Goal: Information Seeking & Learning: Learn about a topic

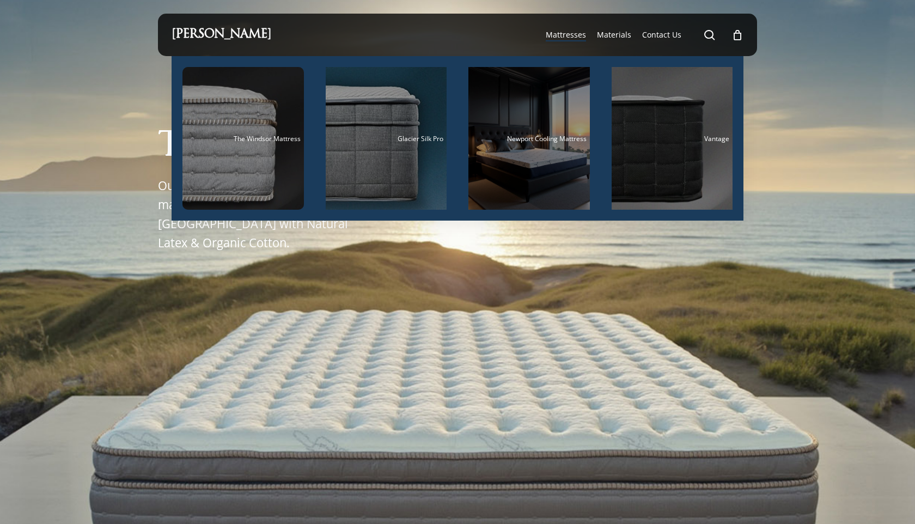
click at [569, 32] on span "Mattresses" at bounding box center [566, 34] width 40 height 10
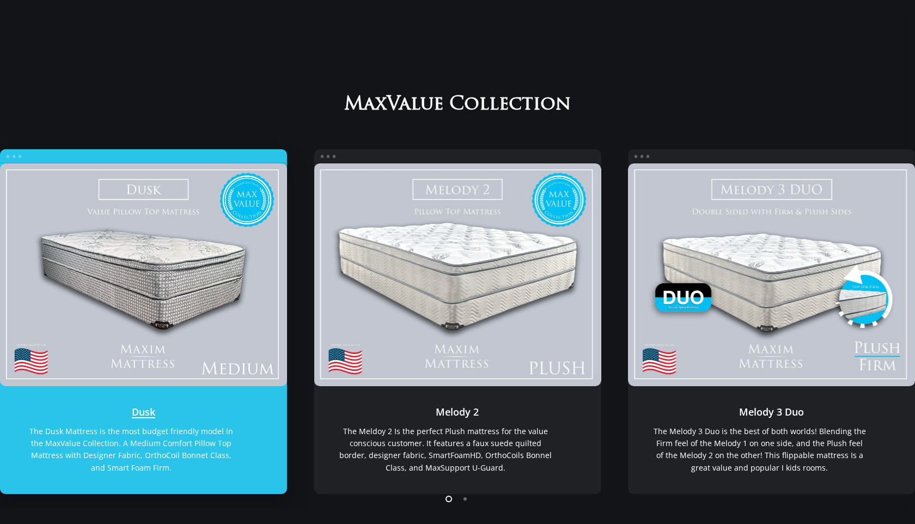
scroll to position [108, 0]
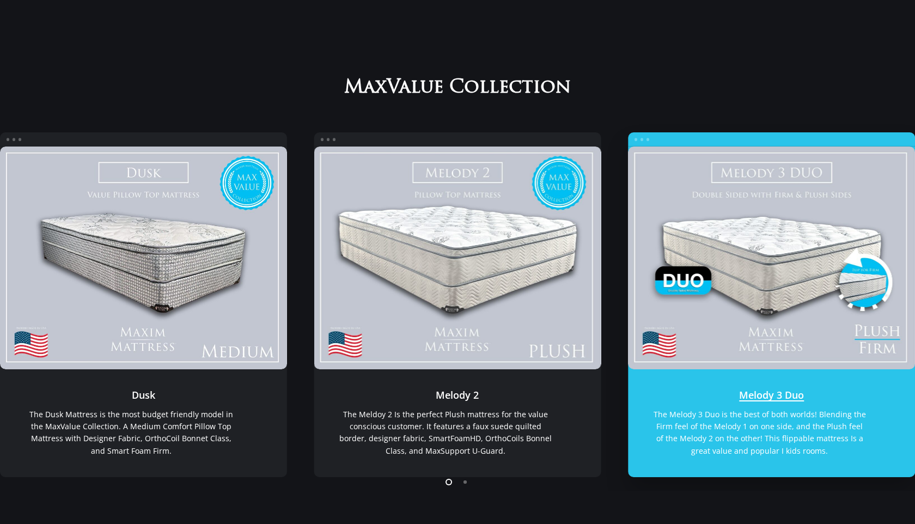
click at [700, 259] on link "Melody 3 Duo" at bounding box center [771, 257] width 287 height 222
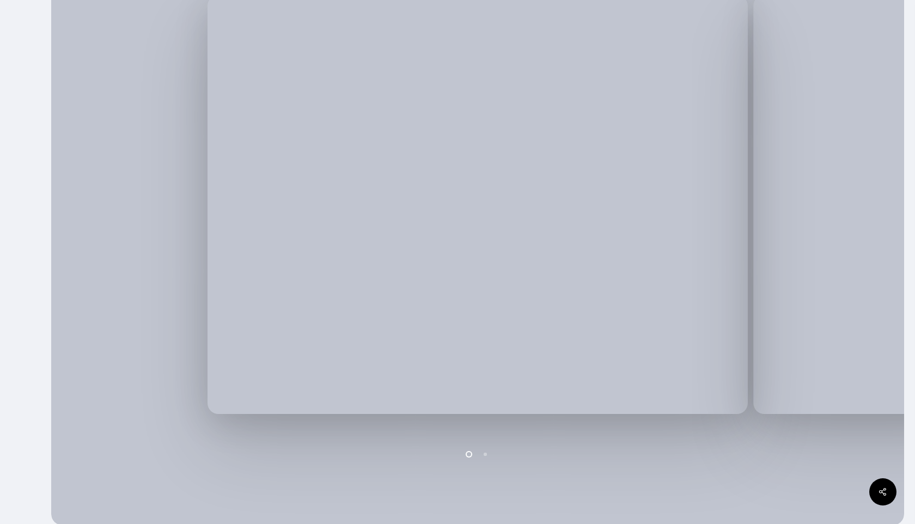
scroll to position [355, 0]
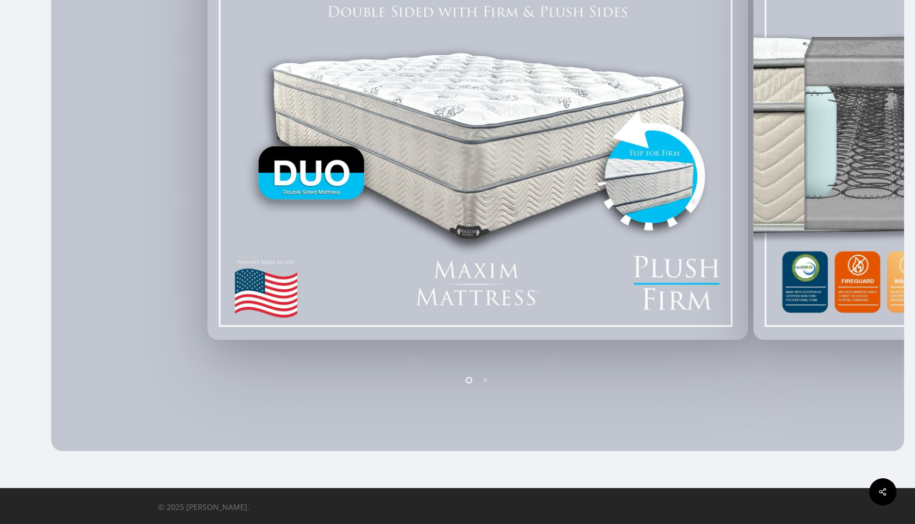
click at [487, 378] on li "Page dot 2" at bounding box center [485, 379] width 16 height 16
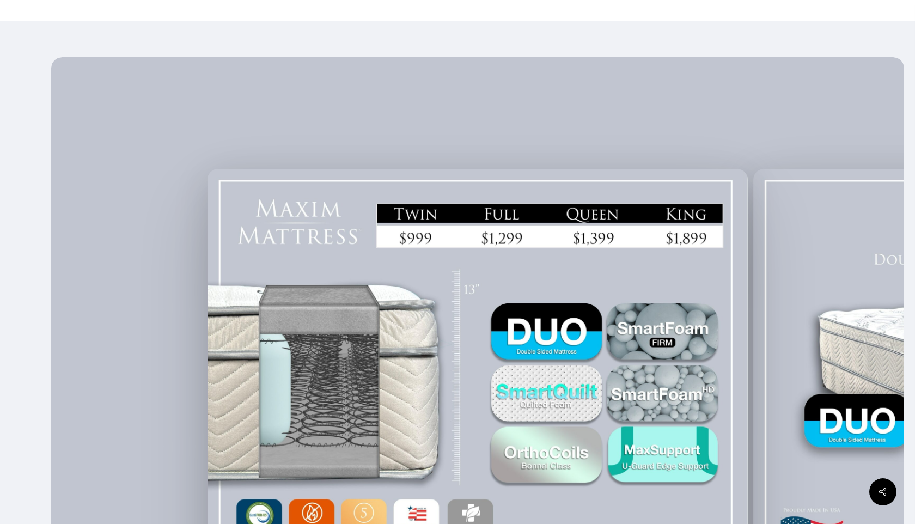
scroll to position [0, 0]
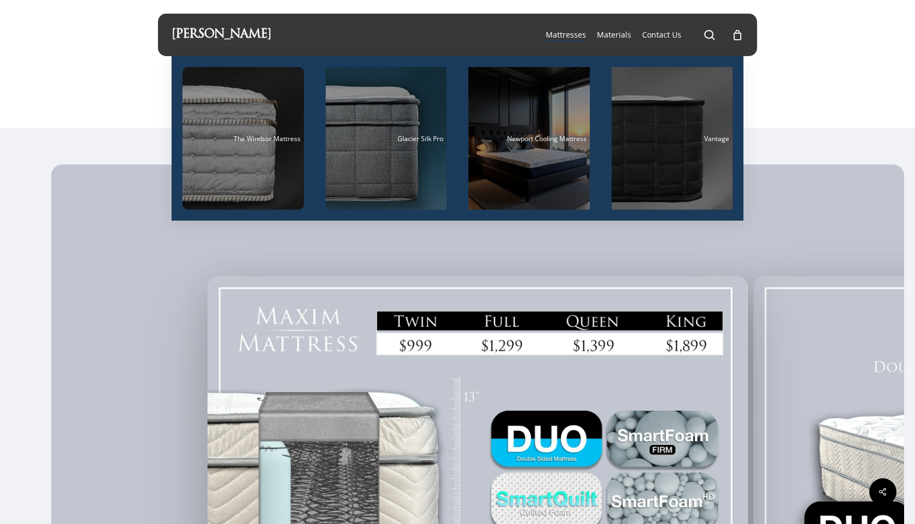
click at [568, 36] on span "Mattresses" at bounding box center [566, 34] width 40 height 10
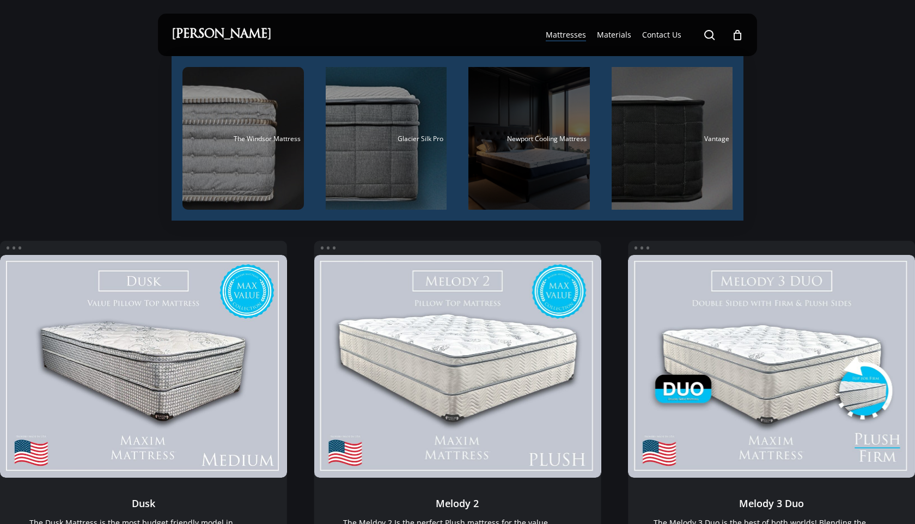
scroll to position [7, 0]
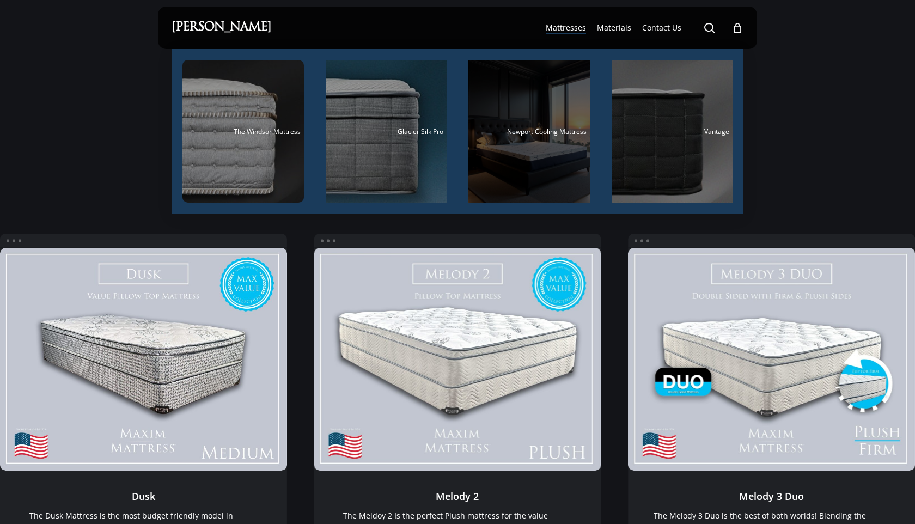
click at [541, 130] on span "Newport Cooling Mattress" at bounding box center [546, 131] width 79 height 9
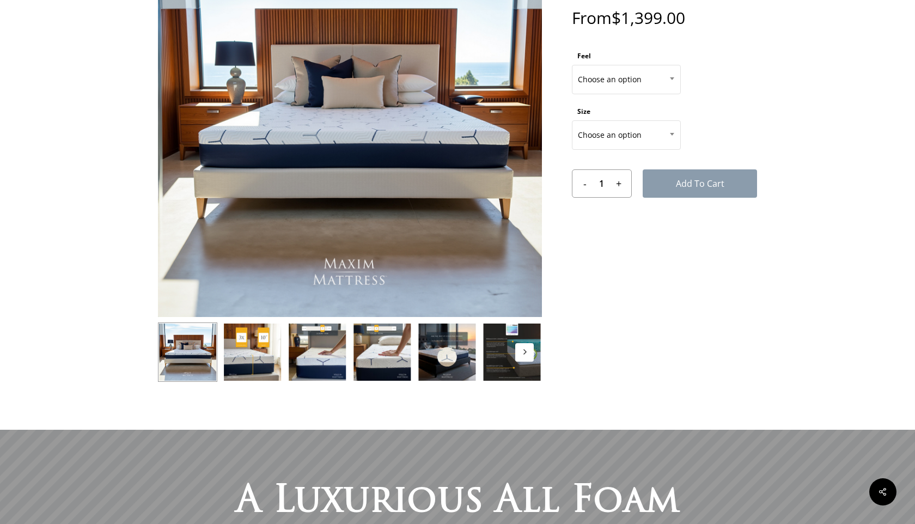
scroll to position [145, 0]
click at [202, 350] on img at bounding box center [187, 351] width 59 height 59
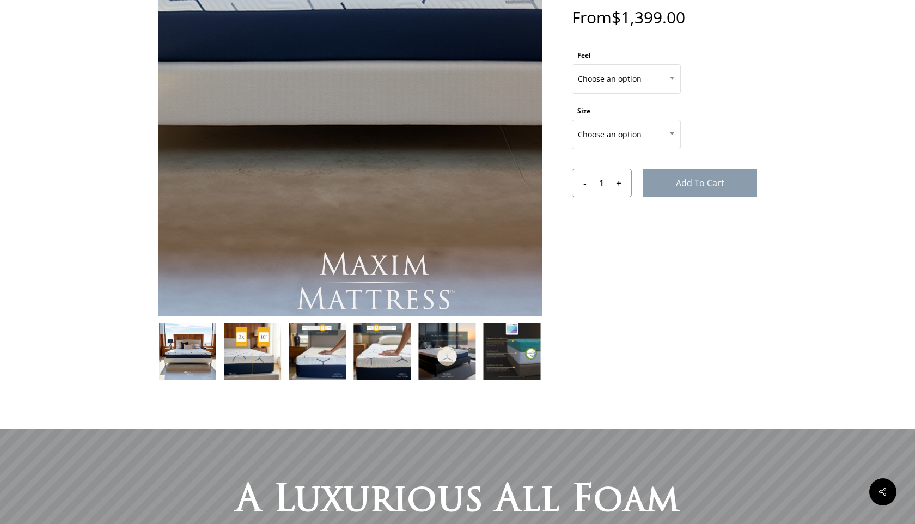
scroll to position [147, 0]
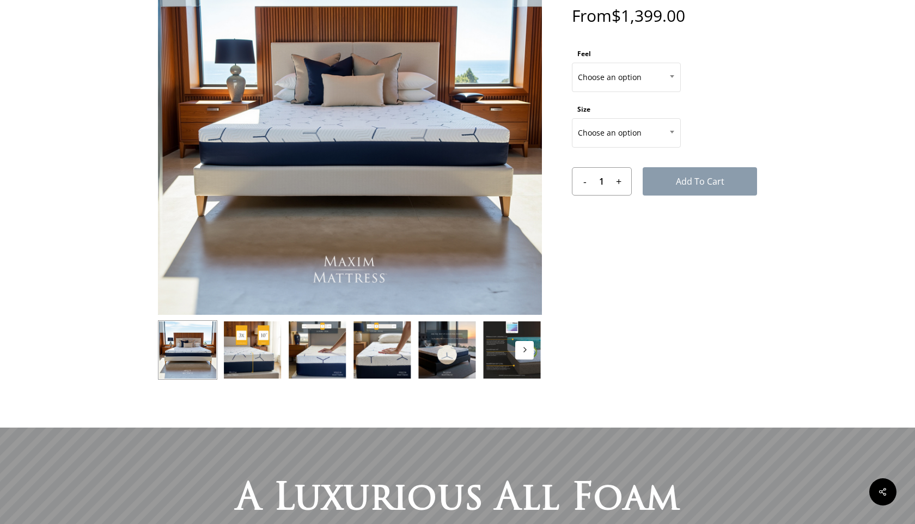
click at [520, 351] on button "Next" at bounding box center [524, 350] width 19 height 19
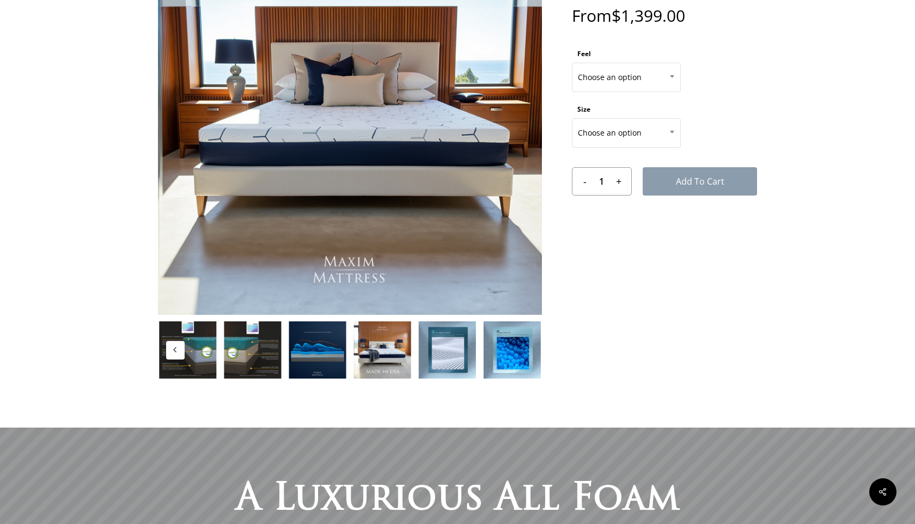
click at [386, 352] on img at bounding box center [382, 349] width 59 height 59
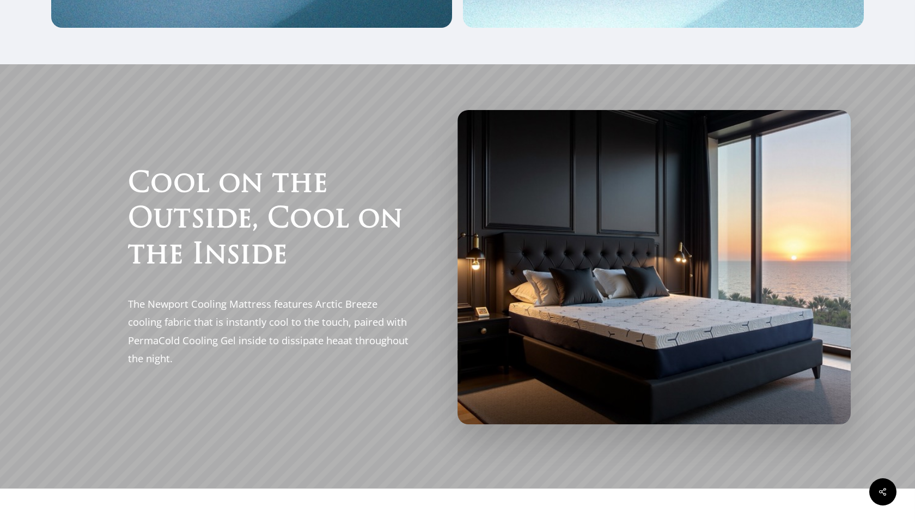
scroll to position [1681, 0]
